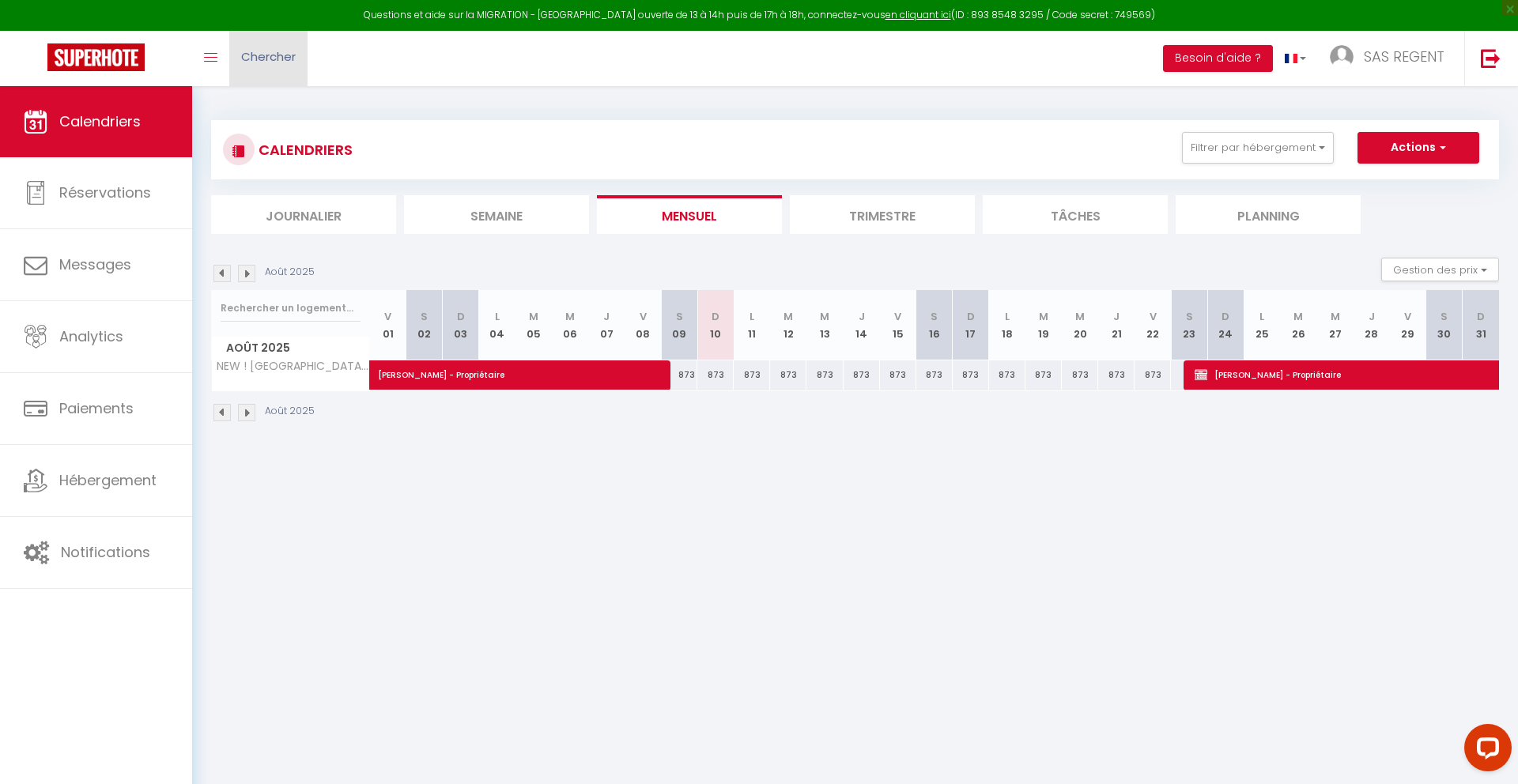
click at [265, 53] on span "Chercher" at bounding box center [268, 57] width 54 height 17
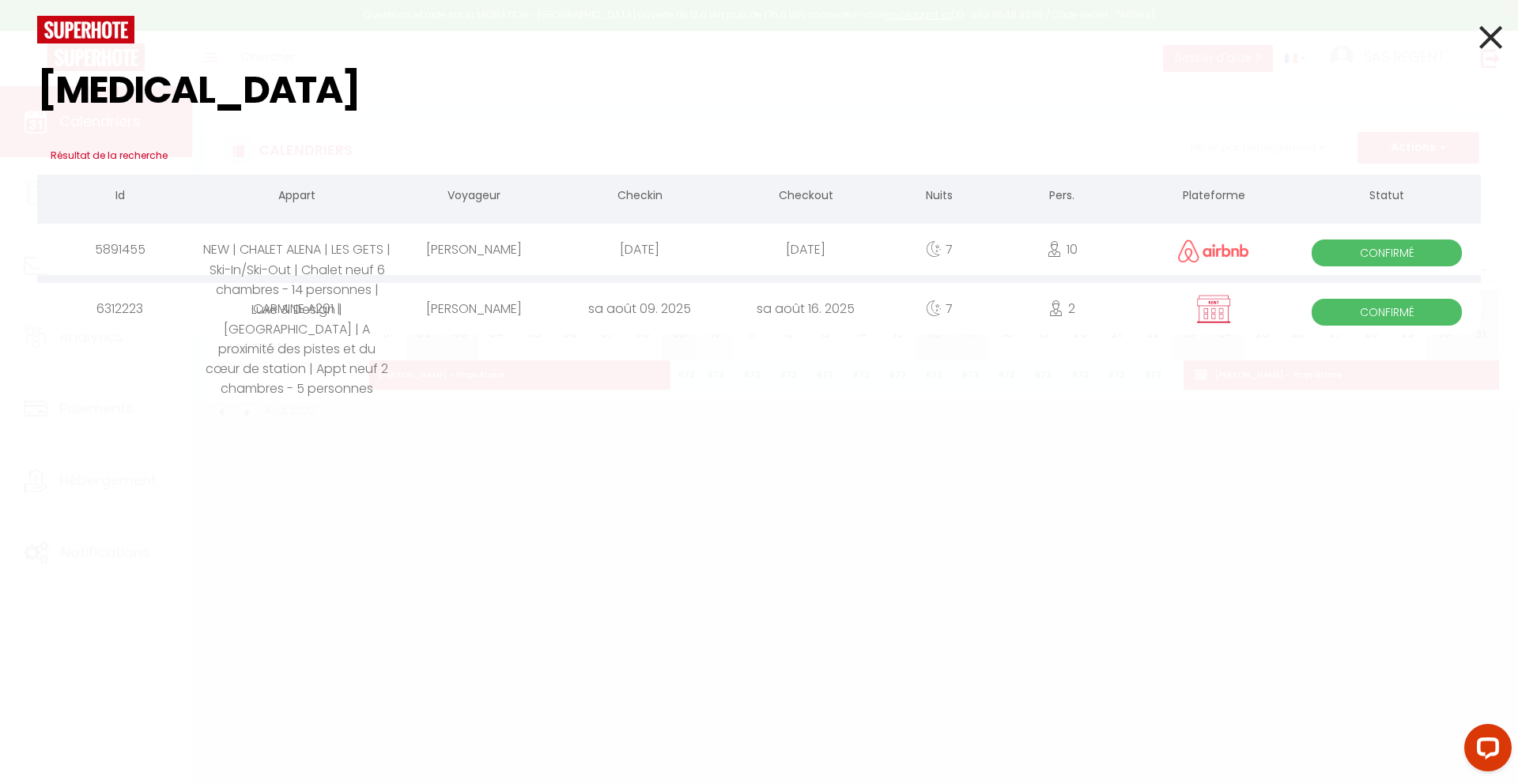
type input "[MEDICAL_DATA]"
click at [313, 330] on div "CARMINE A201 | [GEOGRAPHIC_DATA] | A proximité des pistes et du cœur de station…" at bounding box center [296, 309] width 187 height 52
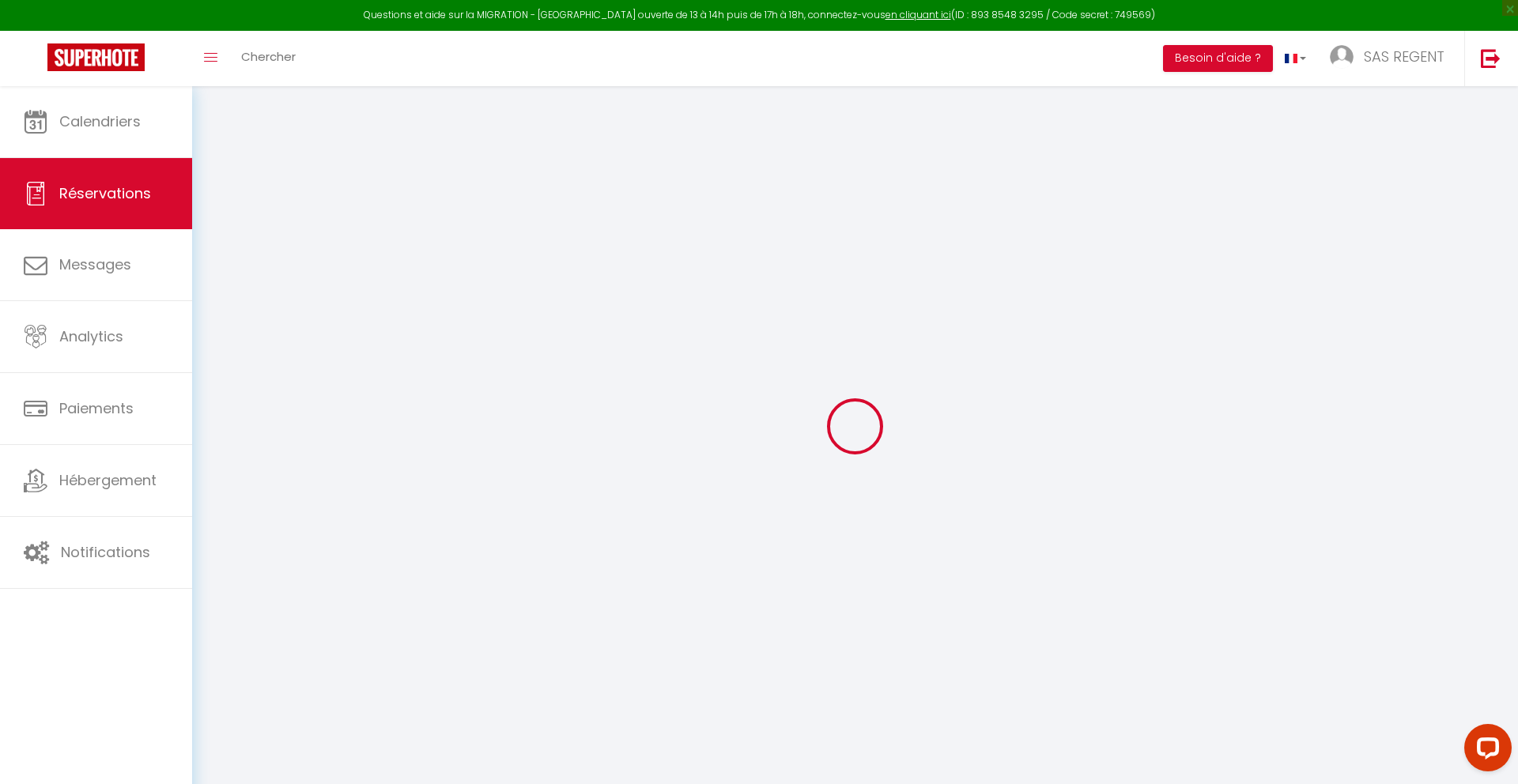
select select
checkbox input "false"
select select
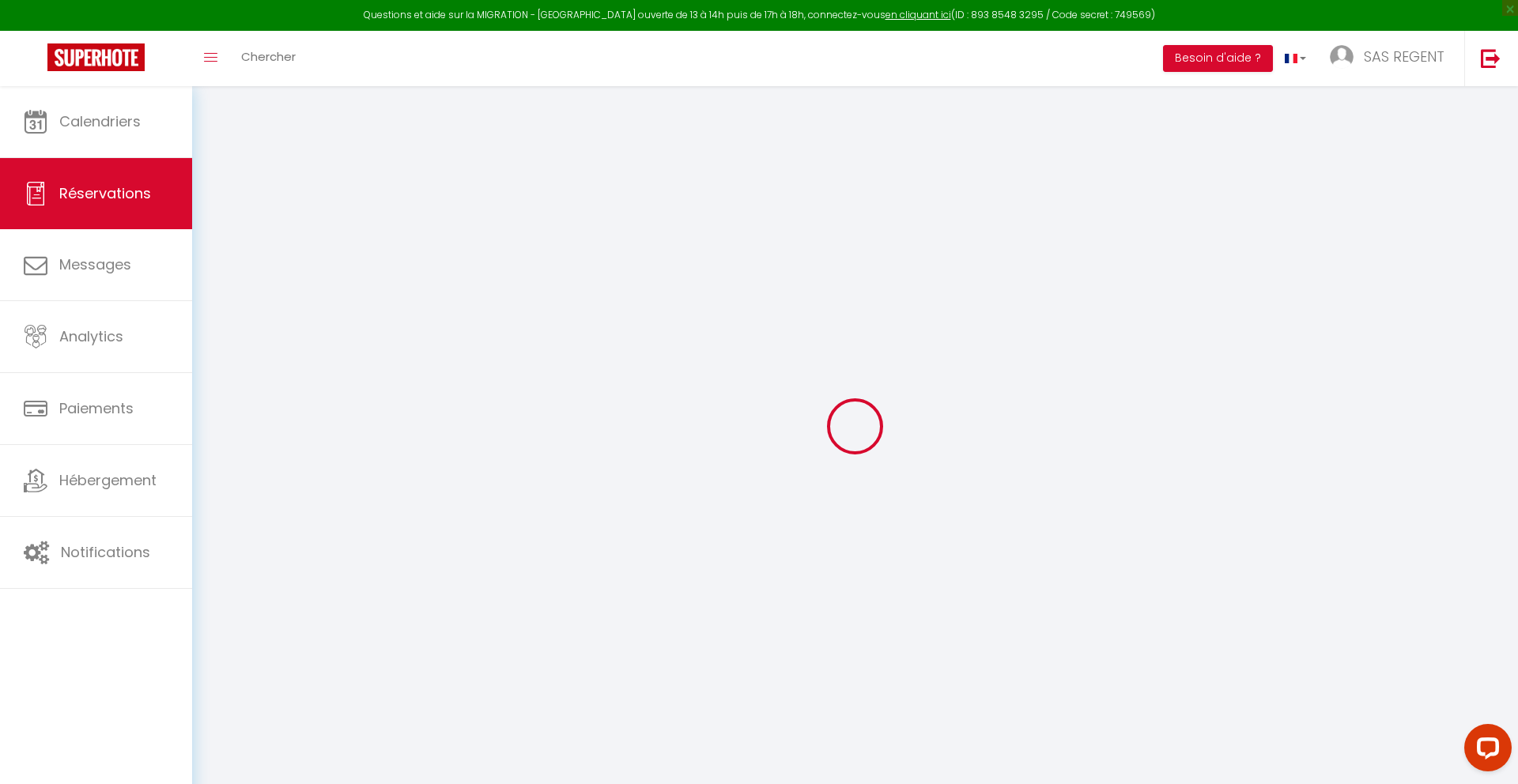
checkbox input "false"
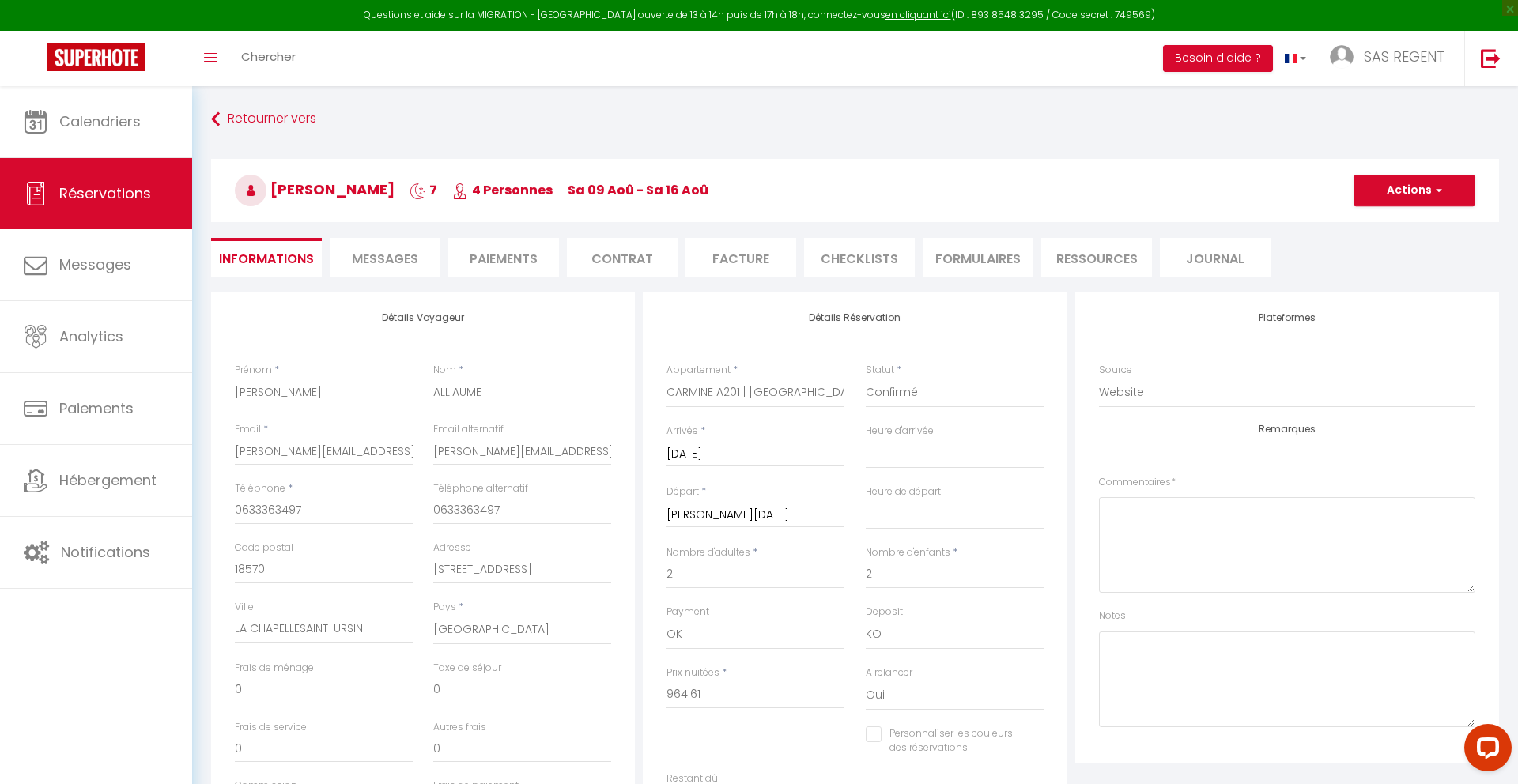
select select
checkbox input "false"
type textarea "RAS"
type textarea "Linge cdé OK"
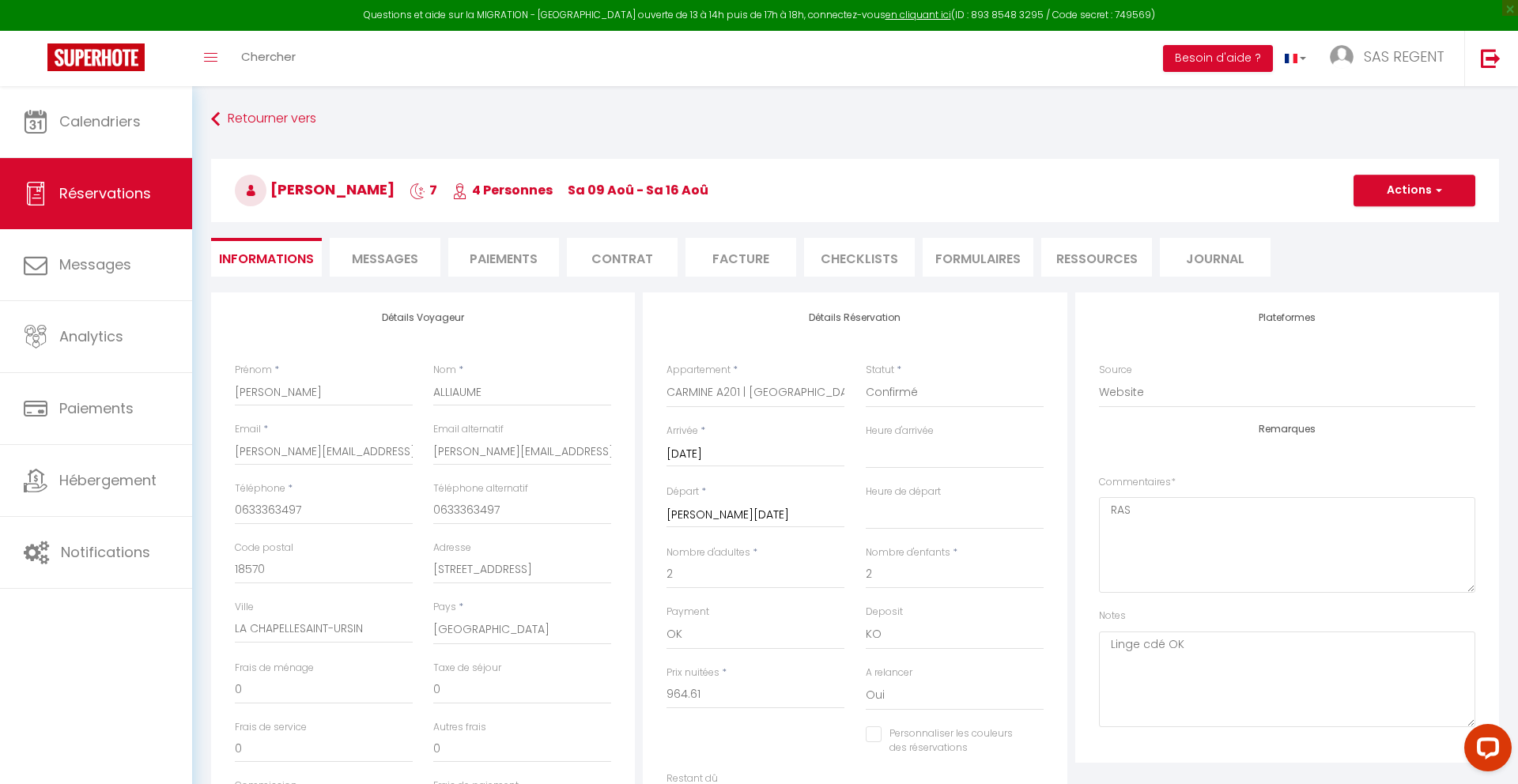
type input "265"
type input "24.08"
select select
checkbox input "false"
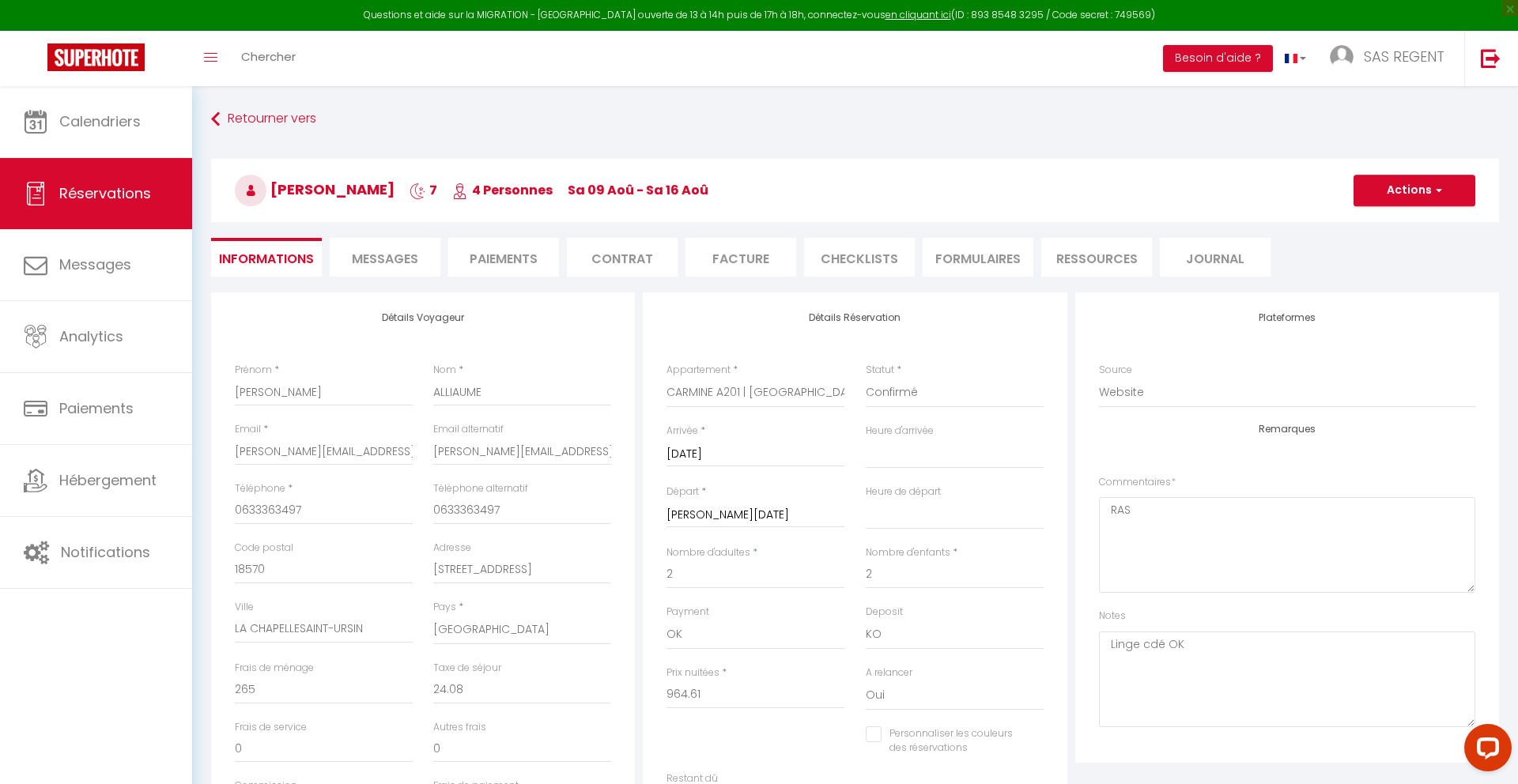
select select "18:00"
select select "10:00"
click at [455, 448] on input "[PERSON_NAME][EMAIL_ADDRESS][DOMAIN_NAME]" at bounding box center [522, 452] width 178 height 28
